Goal: Transaction & Acquisition: Purchase product/service

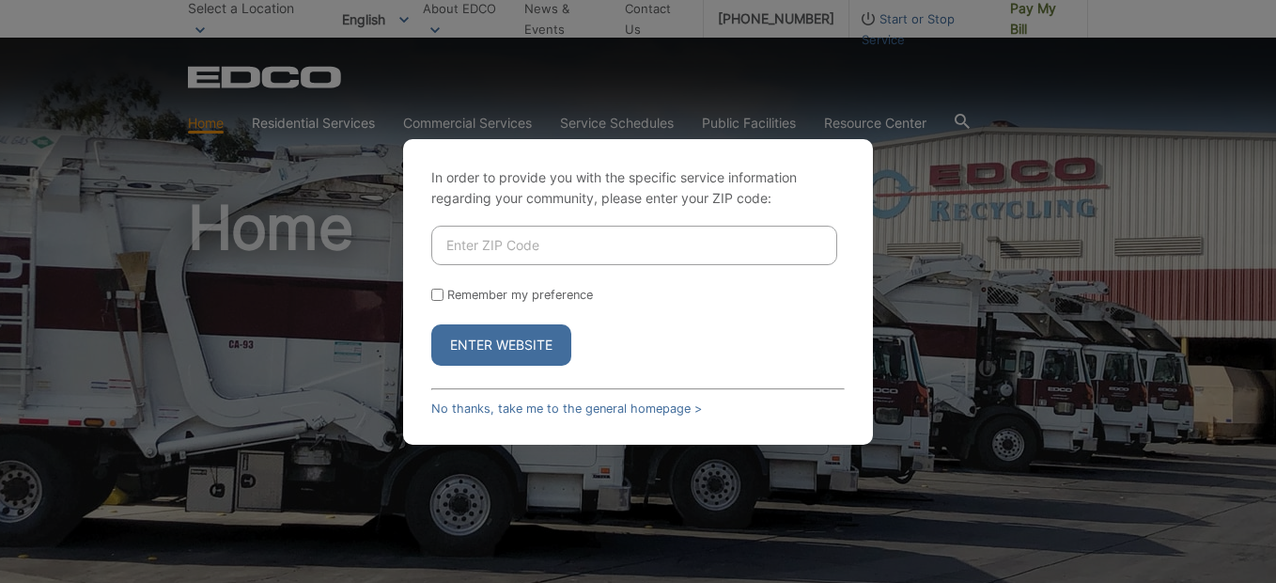
click at [502, 251] on input "Enter ZIP Code" at bounding box center [634, 245] width 406 height 39
type input "92118"
click at [440, 292] on input "Remember my preference" at bounding box center [437, 294] width 12 height 12
checkbox input "true"
click at [504, 345] on button "Enter Website" at bounding box center [501, 344] width 140 height 41
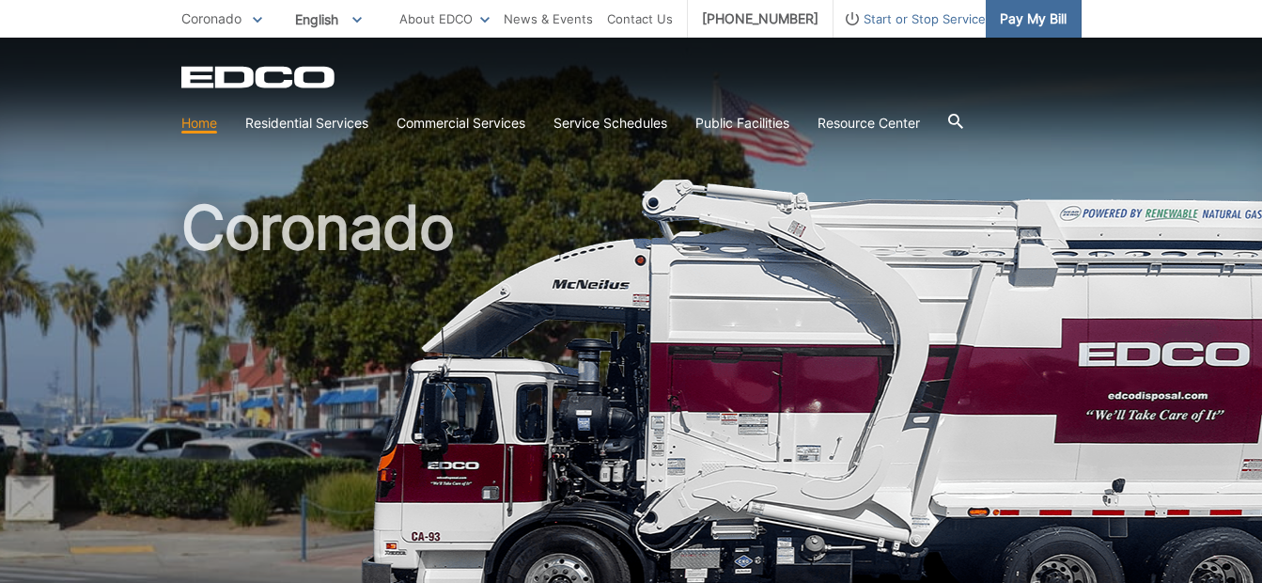
click at [1036, 15] on span "Pay My Bill" at bounding box center [1033, 18] width 67 height 21
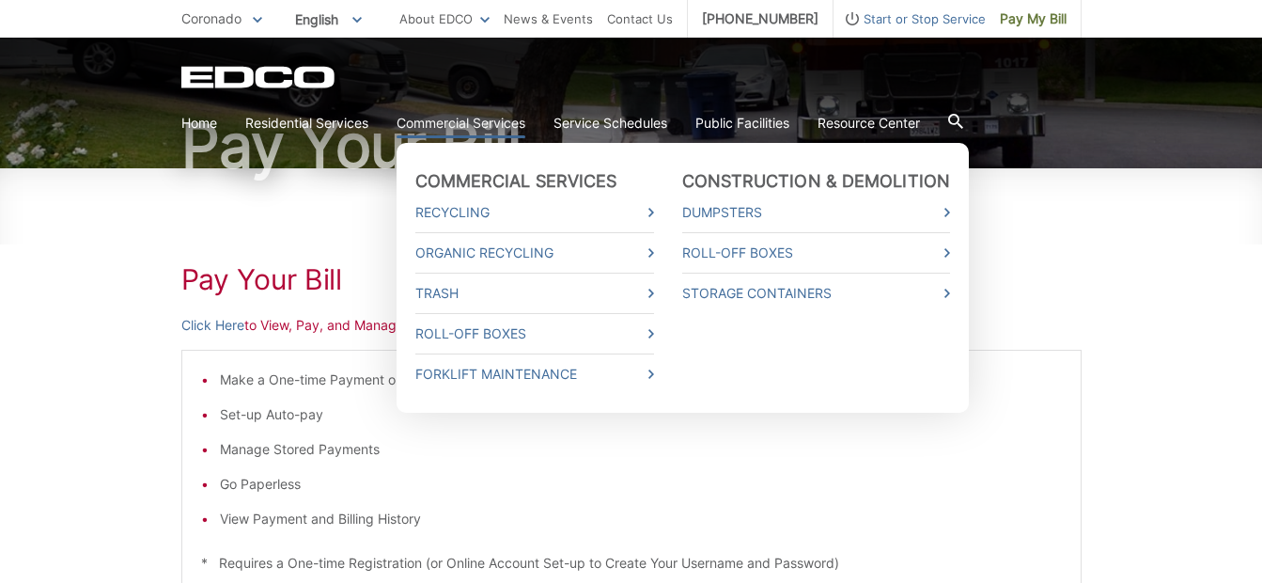
scroll to position [188, 0]
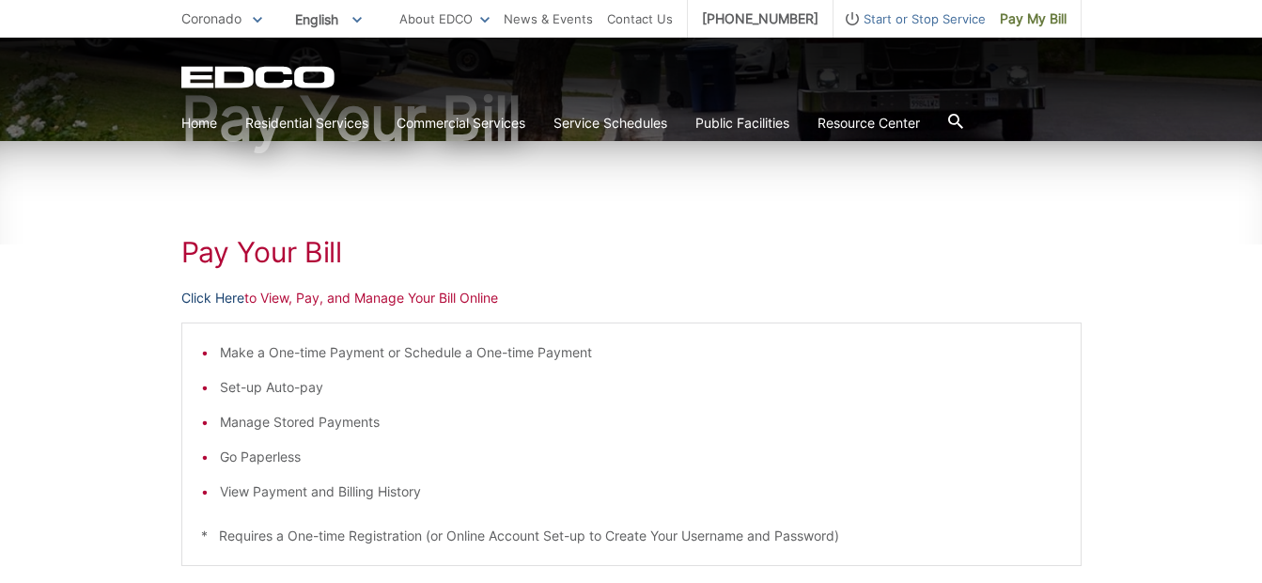
click at [234, 302] on link "Click Here" at bounding box center [212, 298] width 63 height 21
